Goal: Feedback & Contribution: Leave review/rating

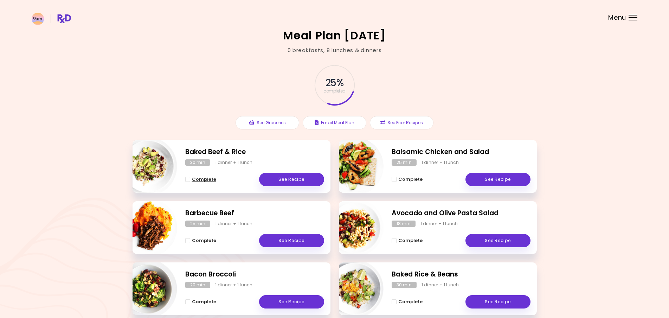
click at [189, 179] on span "Complete - Baked Beef & Rice" at bounding box center [187, 179] width 5 height 5
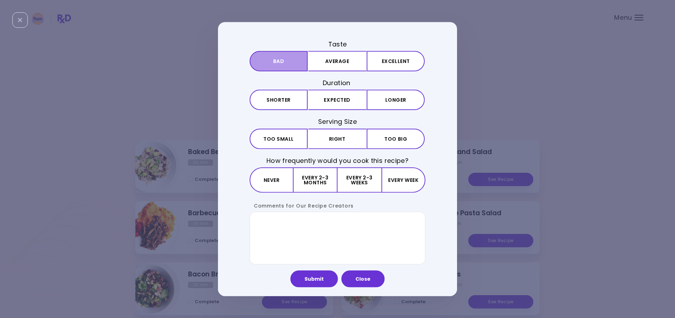
click at [293, 62] on button "Bad" at bounding box center [279, 61] width 58 height 20
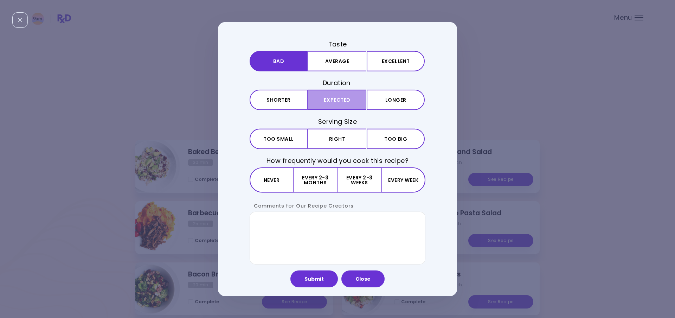
click at [314, 98] on button "Expected" at bounding box center [338, 100] width 58 height 20
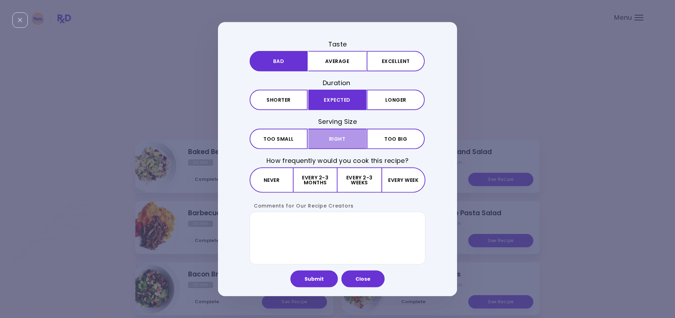
click at [311, 138] on button "Right" at bounding box center [338, 138] width 58 height 20
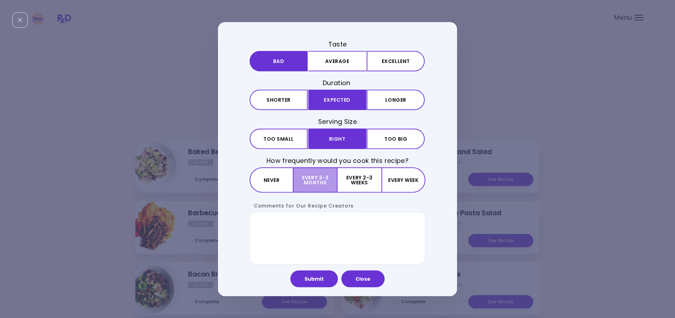
click at [296, 177] on button "Every 2-3 months" at bounding box center [316, 179] width 44 height 25
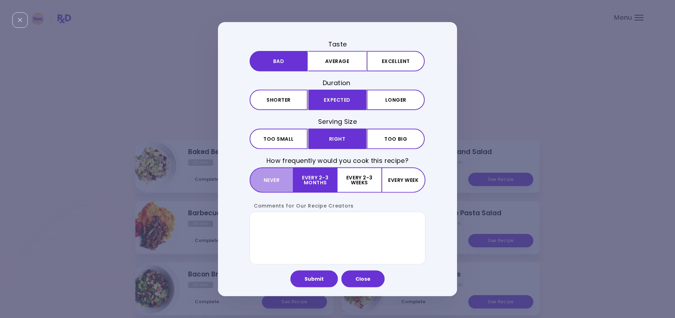
click at [284, 179] on button "Never" at bounding box center [272, 179] width 44 height 25
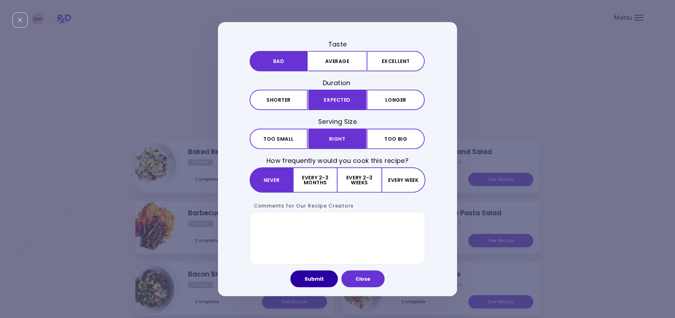
click at [325, 279] on button "Submit" at bounding box center [314, 278] width 47 height 17
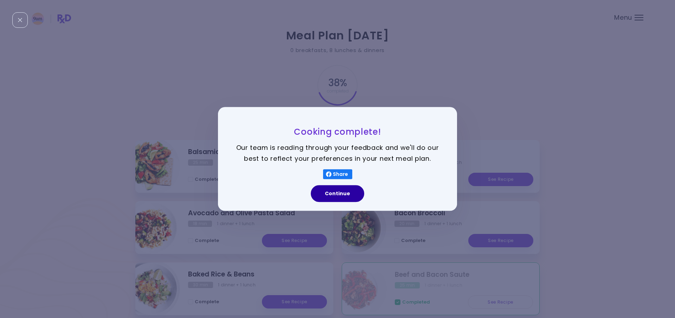
click at [342, 190] on button "Continue" at bounding box center [337, 193] width 53 height 17
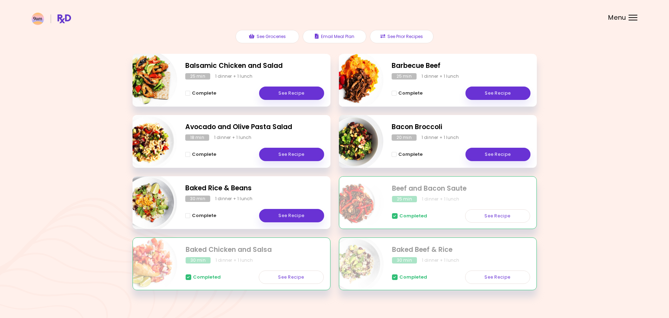
scroll to position [96, 0]
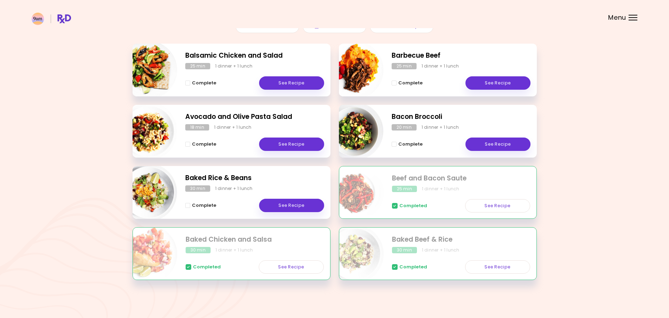
click at [30, 165] on div "Meal Plan [DATE] 0 breakfasts , 8 lunches & dinners 38 % completed See Grocerie…" at bounding box center [334, 111] width 669 height 415
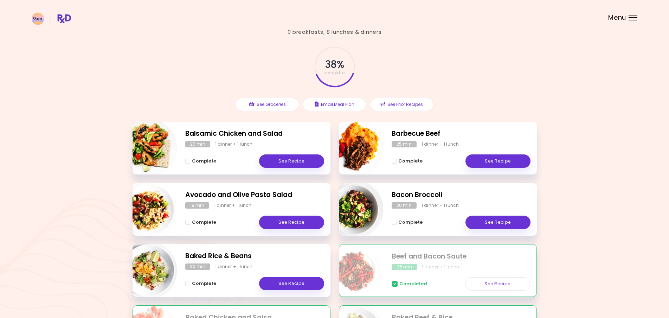
scroll to position [57, 0]
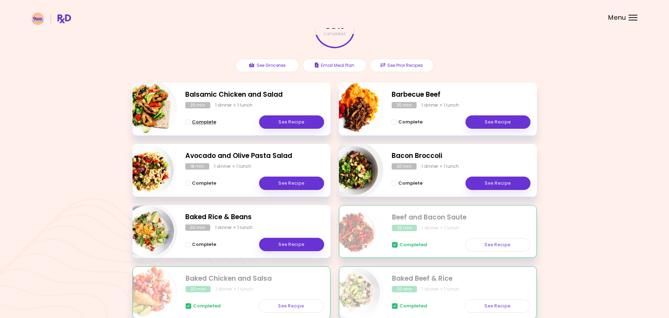
click at [190, 125] on button "Complete" at bounding box center [200, 122] width 31 height 8
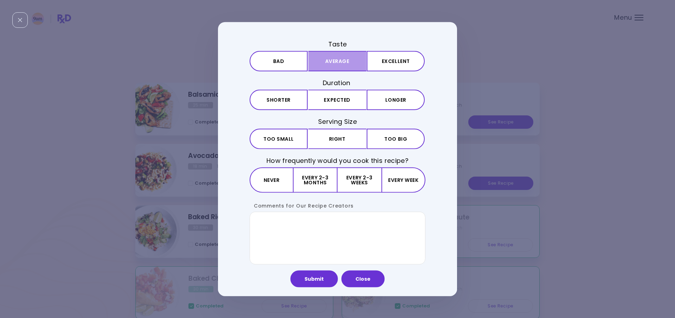
click at [342, 62] on button "Average" at bounding box center [338, 61] width 58 height 20
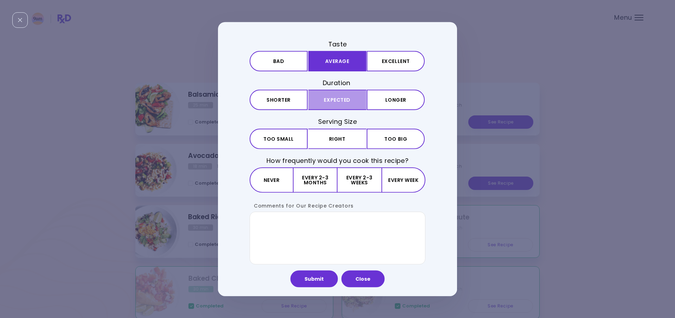
click at [343, 96] on button "Expected" at bounding box center [338, 100] width 58 height 20
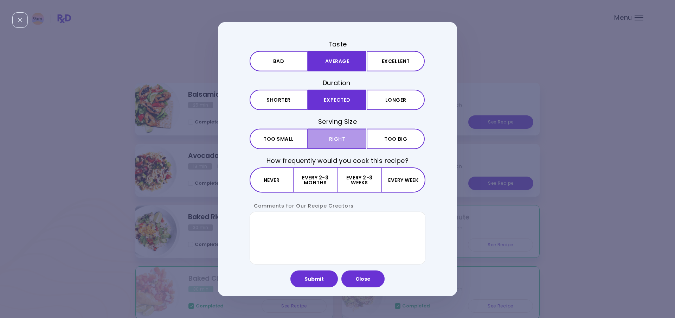
click at [346, 143] on button "Right" at bounding box center [338, 138] width 58 height 20
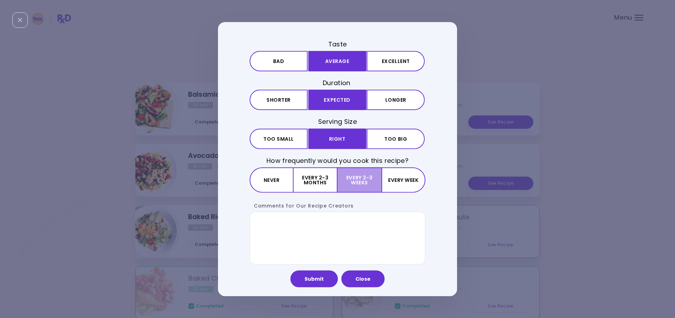
click at [359, 179] on button "Every 2-3 weeks" at bounding box center [360, 179] width 44 height 25
click at [323, 276] on button "Submit" at bounding box center [314, 278] width 47 height 17
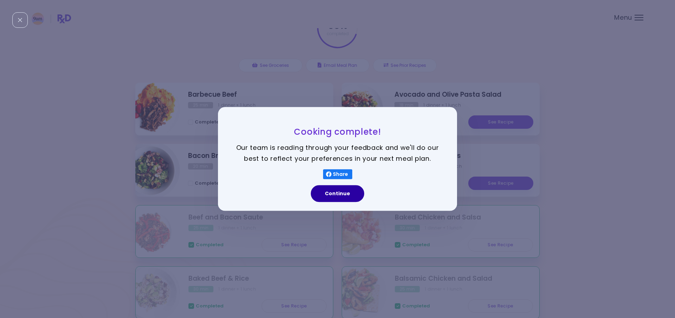
click at [356, 193] on button "Continue" at bounding box center [337, 193] width 53 height 17
